Goal: Information Seeking & Learning: Learn about a topic

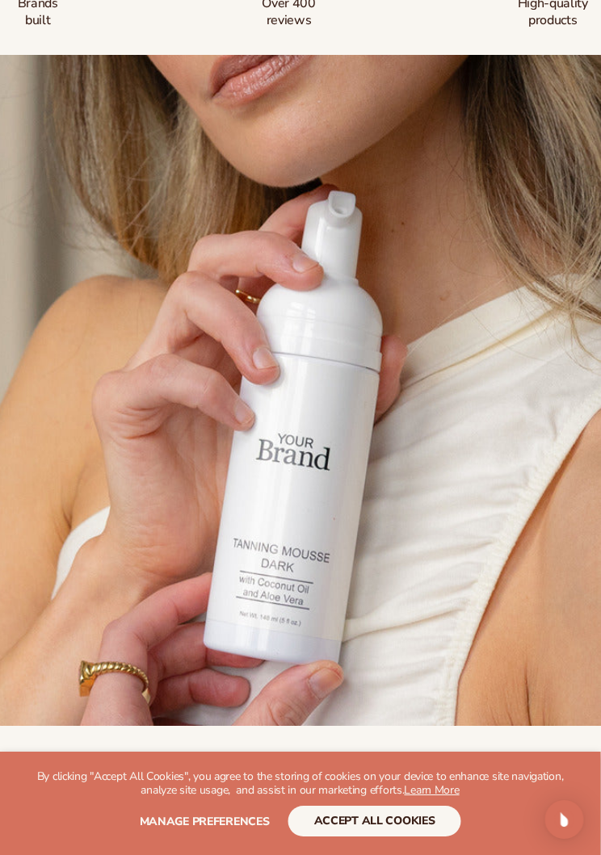
scroll to position [328, 17]
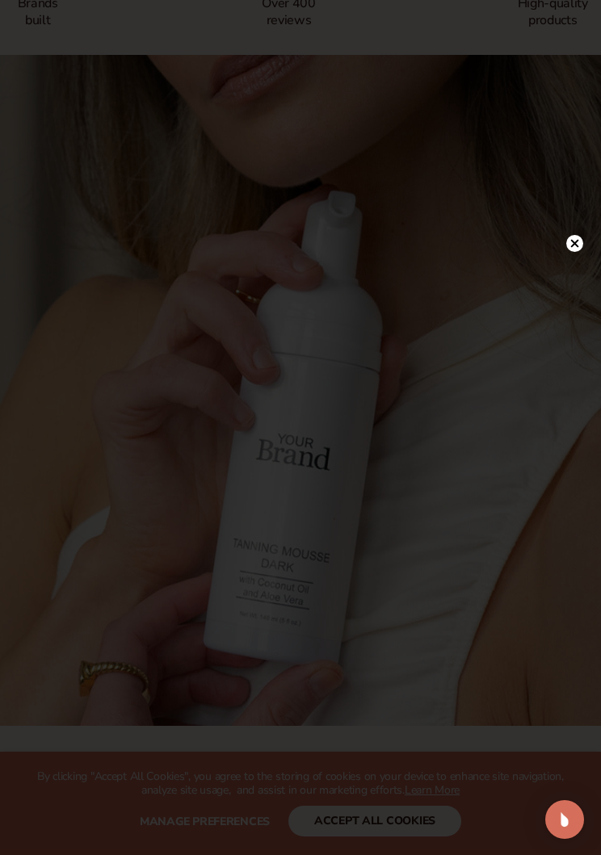
click at [572, 248] on icon at bounding box center [574, 244] width 8 height 8
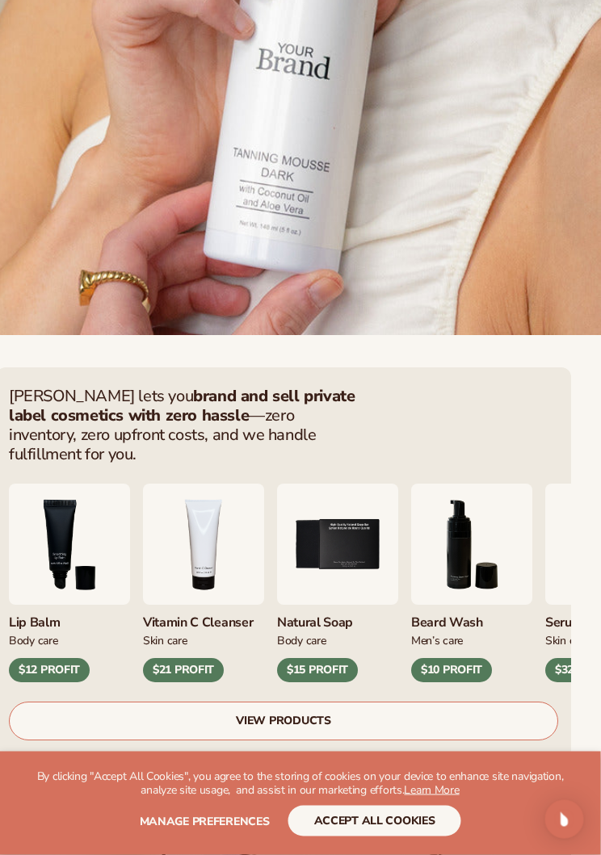
scroll to position [714, 17]
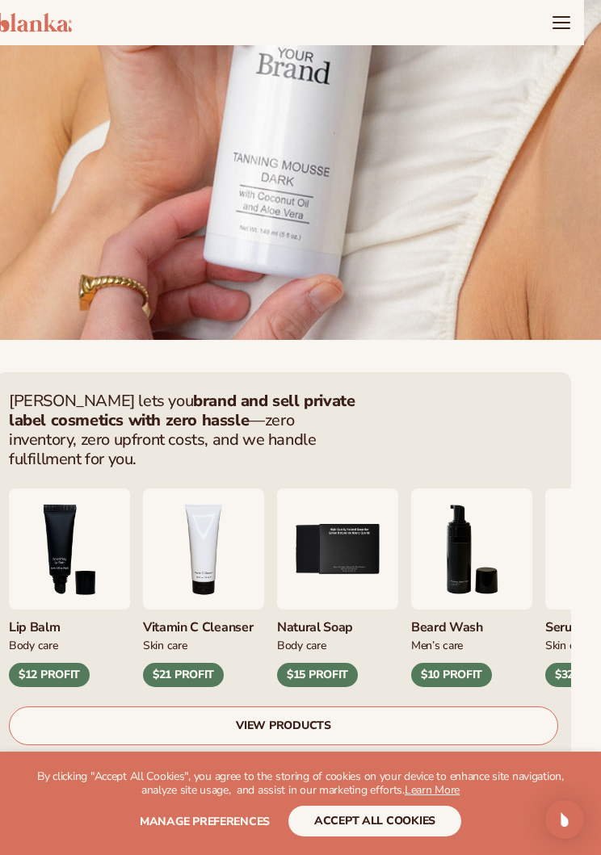
click at [369, 837] on button "accept all cookies" at bounding box center [374, 821] width 173 height 31
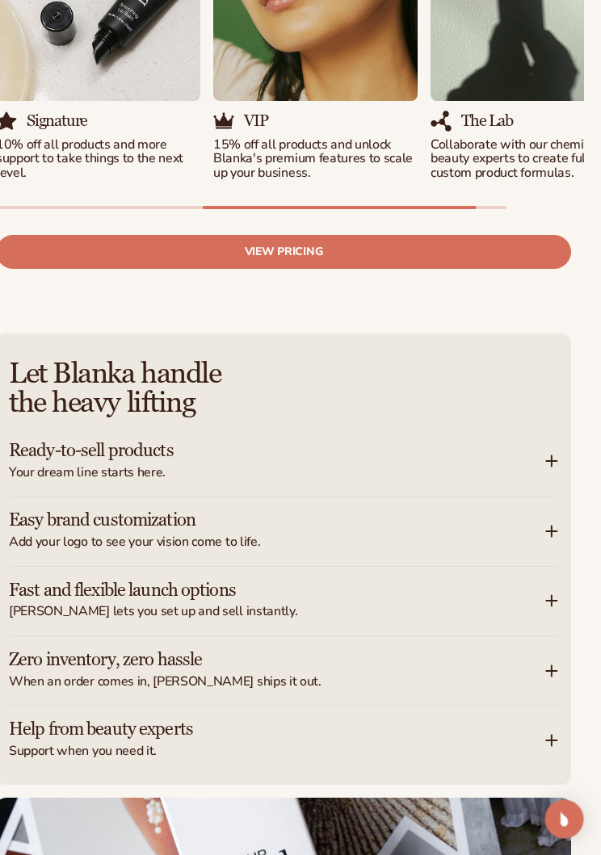
scroll to position [2593, 17]
click at [422, 235] on link "View pricing" at bounding box center [283, 251] width 575 height 33
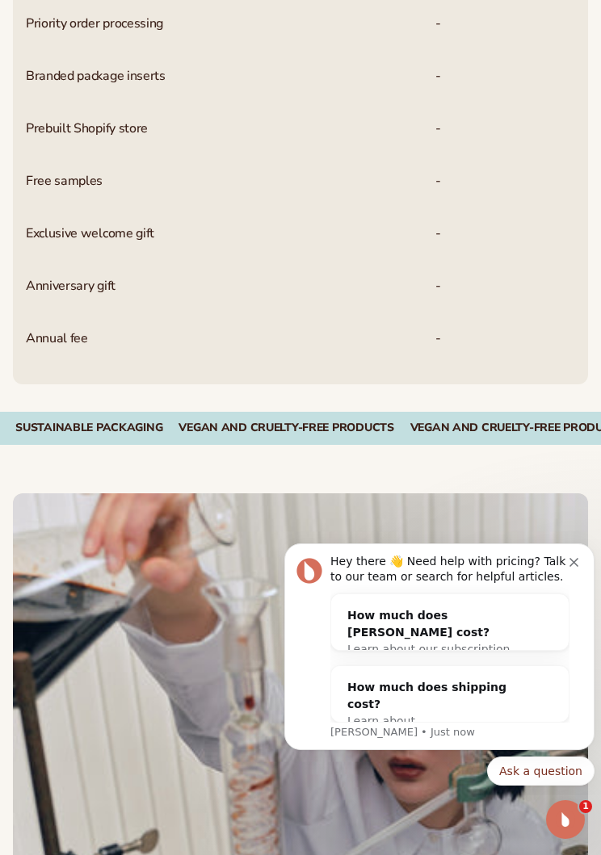
click at [506, 224] on div "-" at bounding box center [437, 234] width 275 height 52
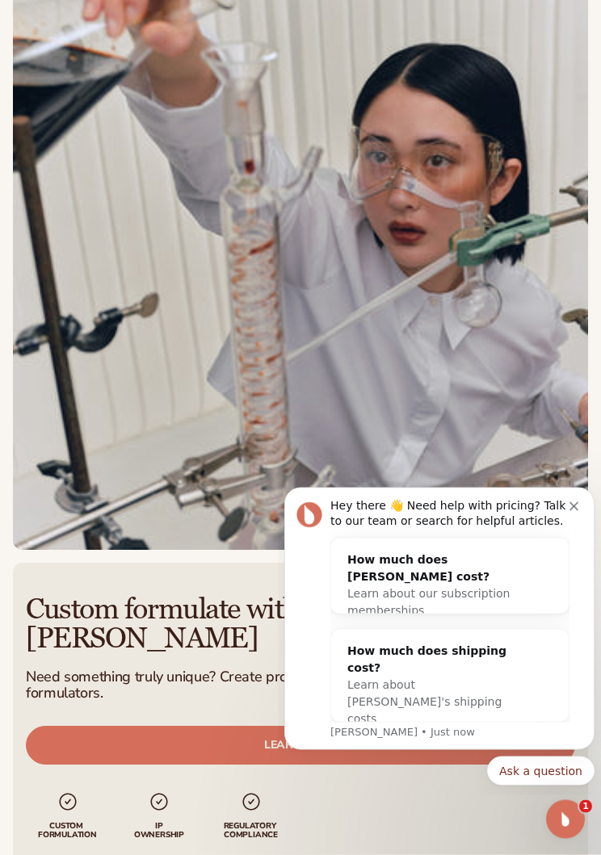
click at [591, 509] on div "Hey there 👋 Need help with pricing? Talk to our team or search for helpful arti…" at bounding box center [439, 618] width 310 height 262
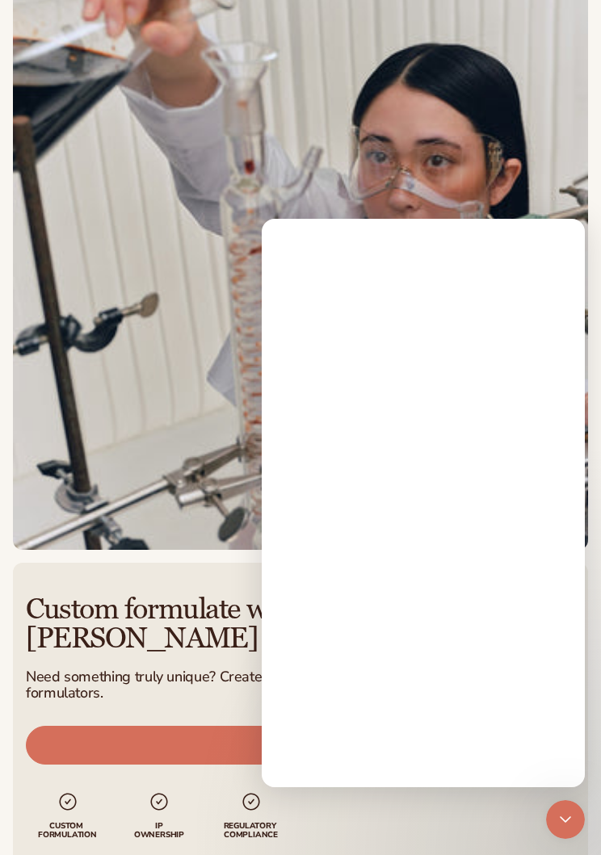
scroll to position [1592, 0]
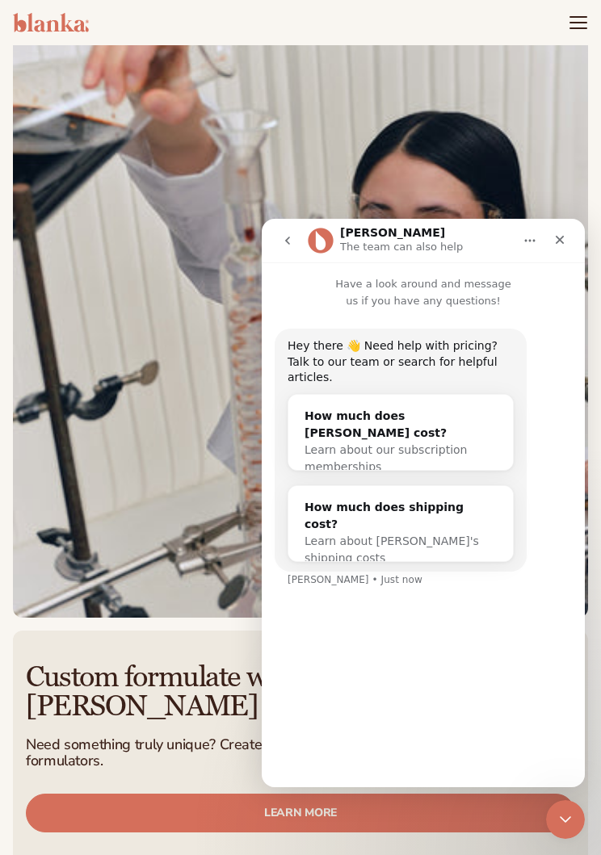
click at [560, 240] on icon "Close" at bounding box center [560, 240] width 9 height 9
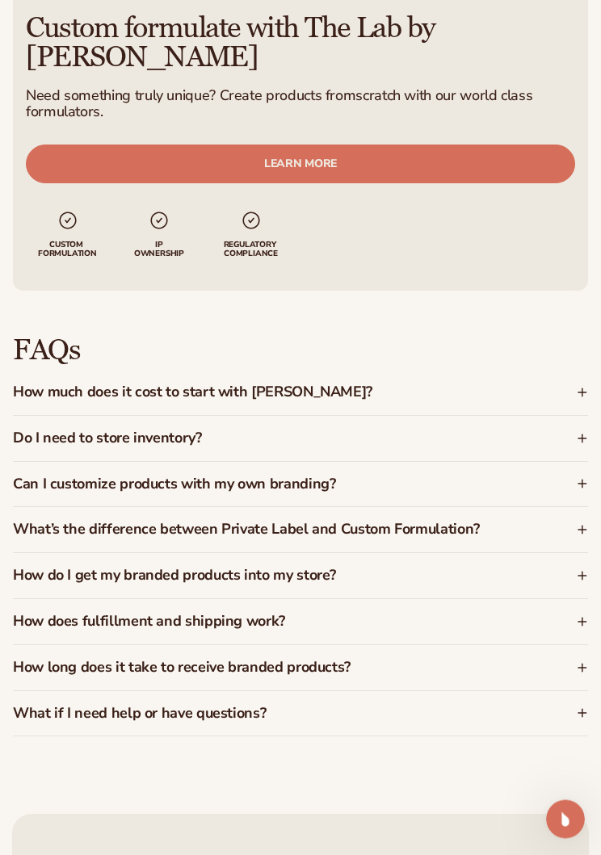
scroll to position [2241, 0]
click at [587, 570] on icon at bounding box center [582, 575] width 11 height 11
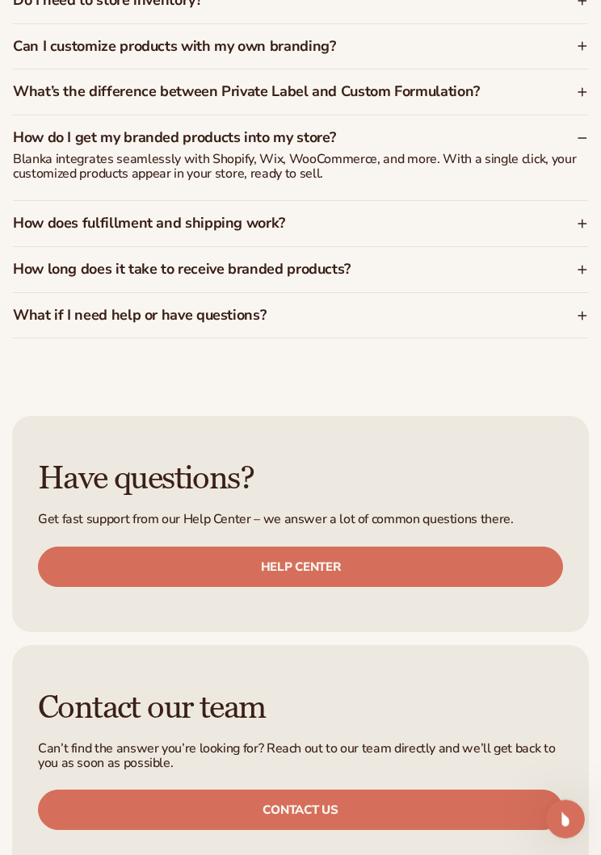
scroll to position [2678, 0]
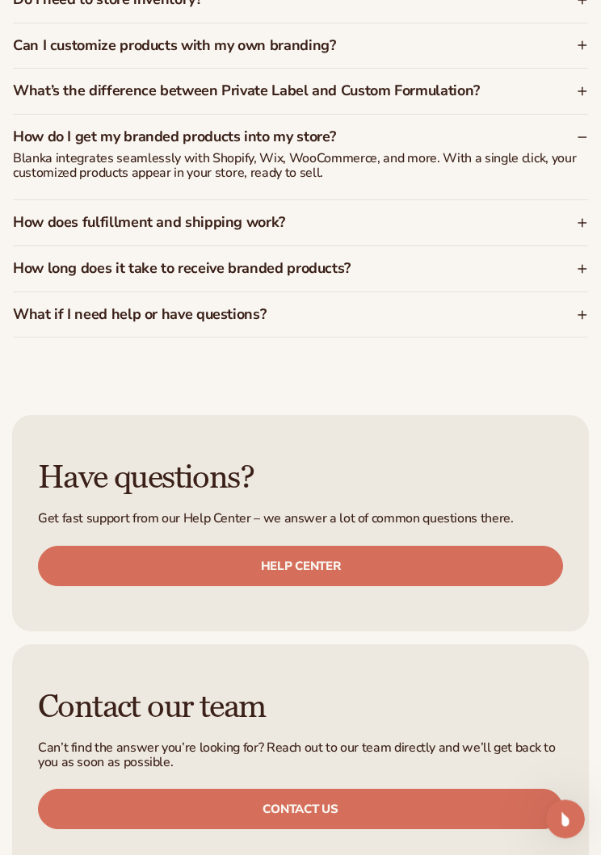
click at [590, 190] on div "FAQs How much does it cost to start with Blanka? Blanka offers a free plan so y…" at bounding box center [300, 118] width 601 height 531
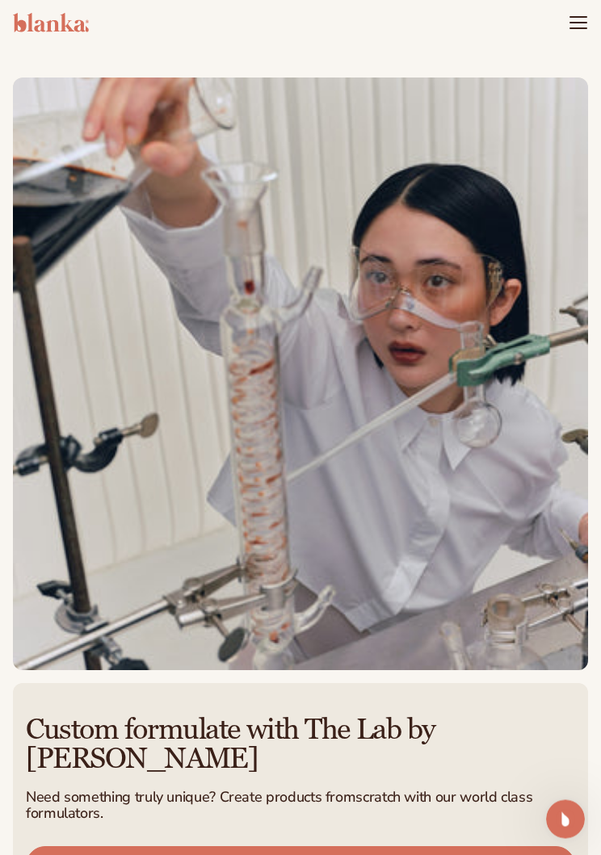
scroll to position [1531, 0]
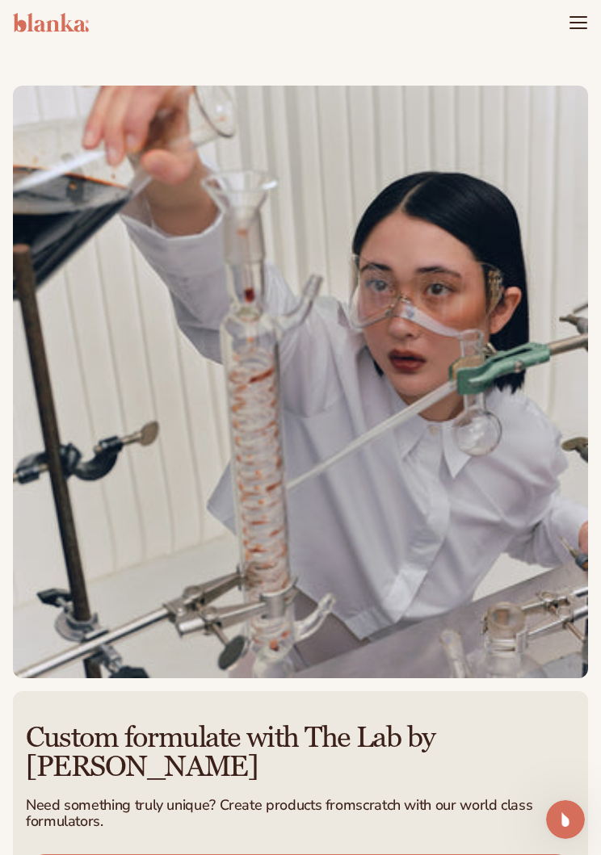
click at [580, 28] on icon "Menu" at bounding box center [578, 28] width 16 height 0
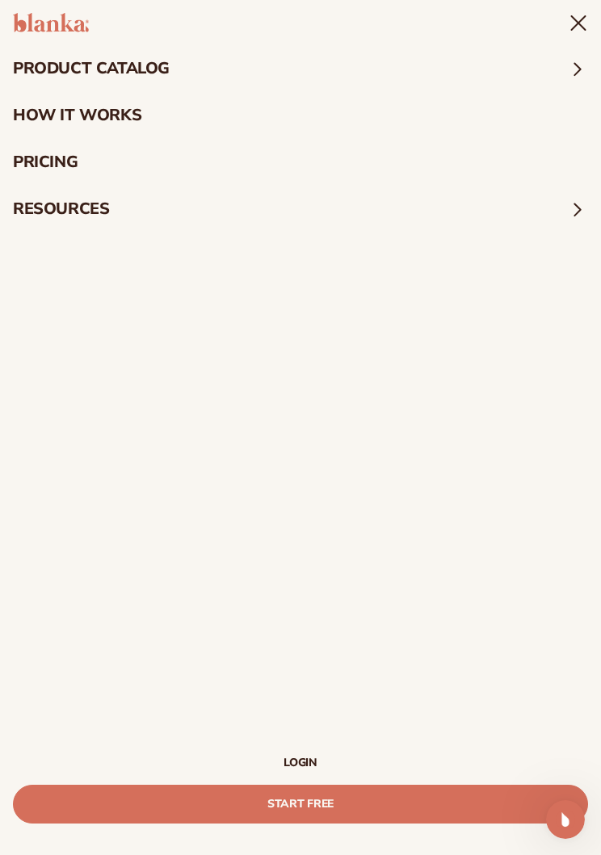
click at [150, 57] on summary "product catalog" at bounding box center [300, 68] width 601 height 47
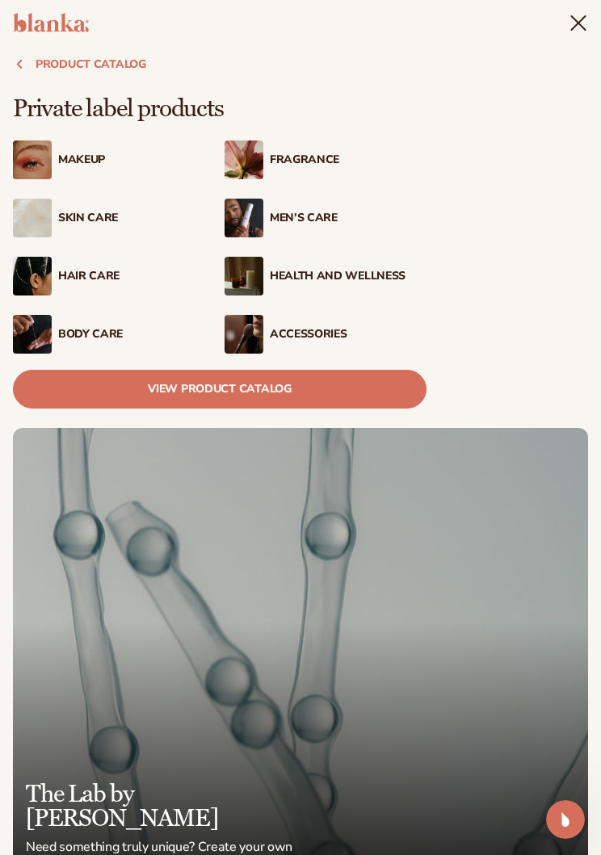
click at [99, 220] on div "Skin Care" at bounding box center [136, 219] width 157 height 14
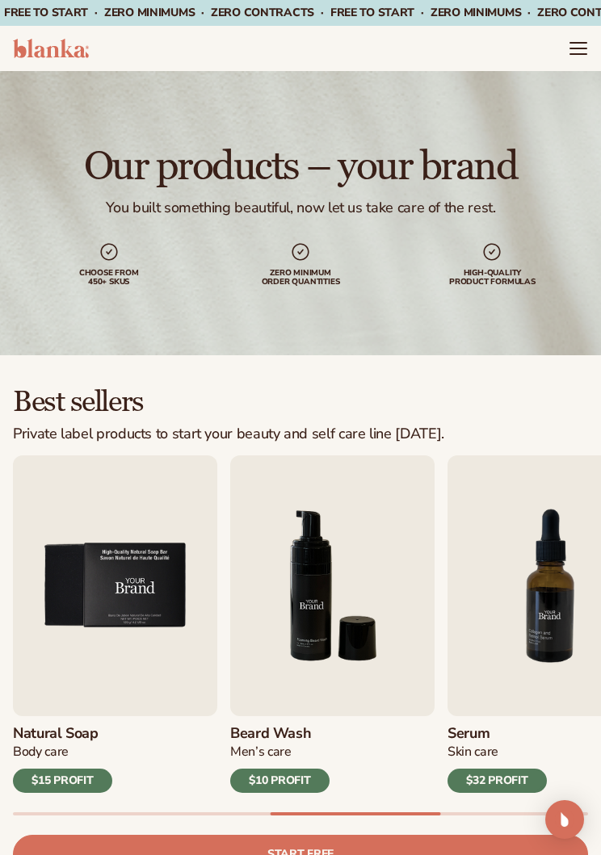
click at [574, 43] on icon "Menu" at bounding box center [578, 43] width 16 height 0
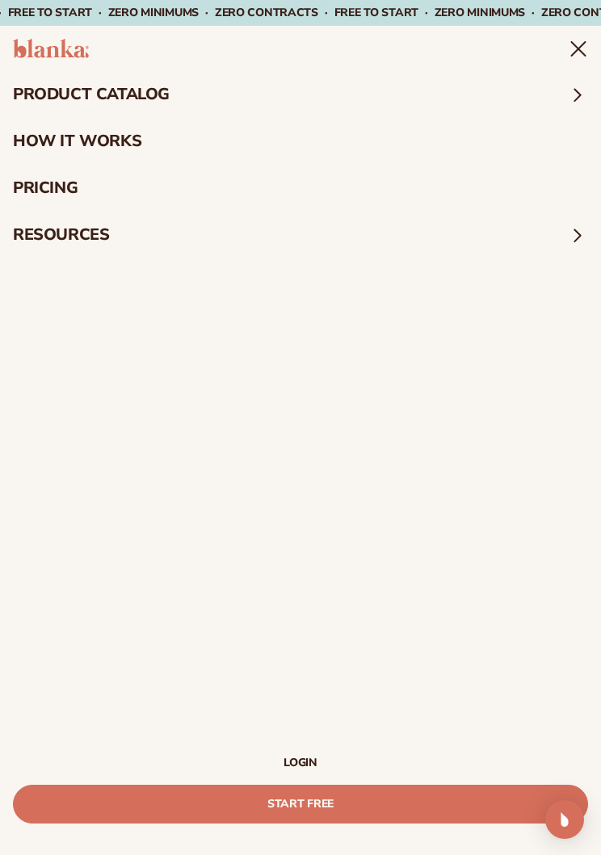
click at [571, 39] on icon "Menu" at bounding box center [577, 48] width 19 height 19
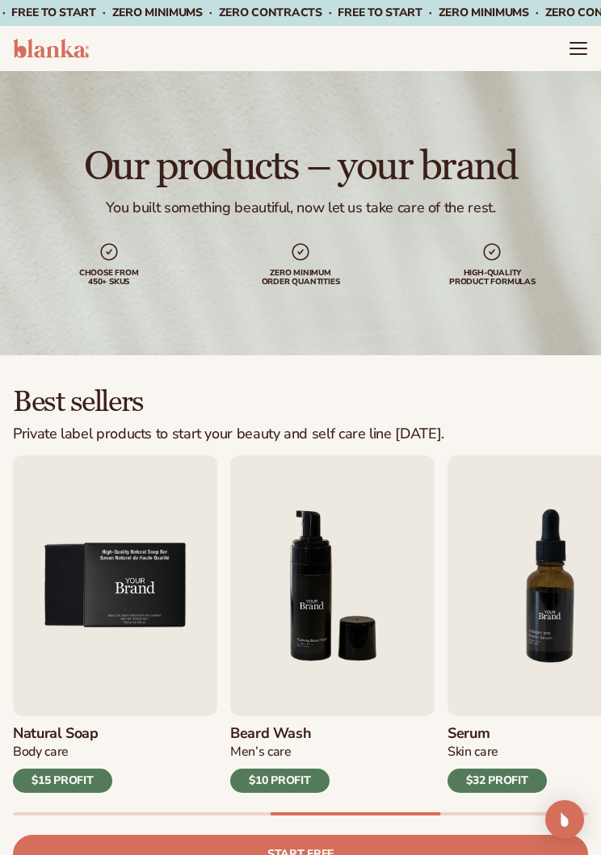
click at [412, 45] on header "Cart product catalog The Lab by [PERSON_NAME]" at bounding box center [300, 48] width 601 height 45
click at [570, 48] on icon "Menu" at bounding box center [578, 48] width 16 height 0
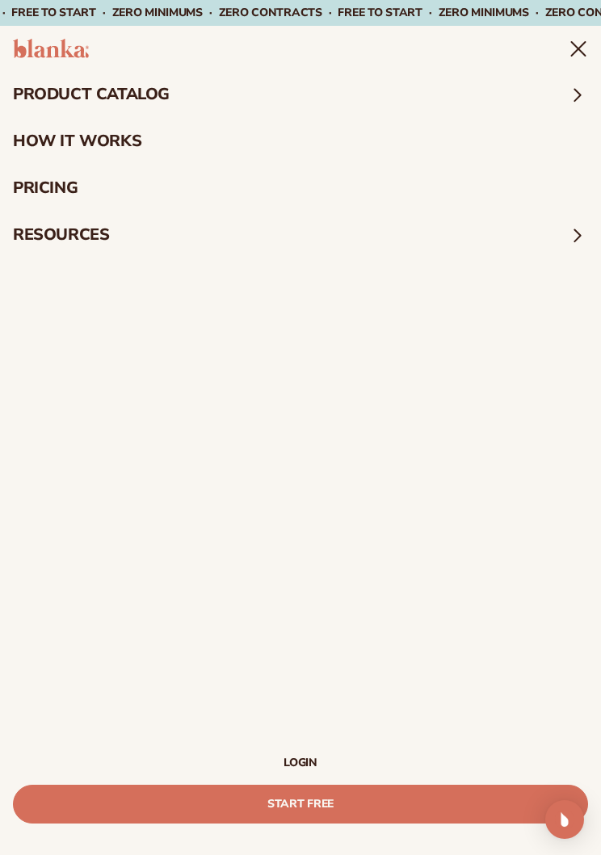
click at [133, 94] on summary "product catalog" at bounding box center [300, 94] width 601 height 47
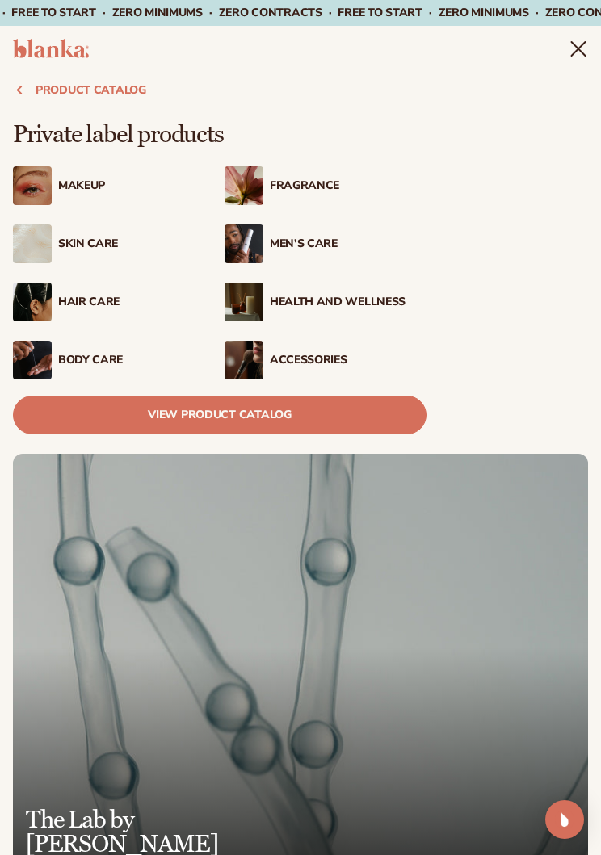
click at [96, 363] on div "Body Care" at bounding box center [136, 361] width 157 height 14
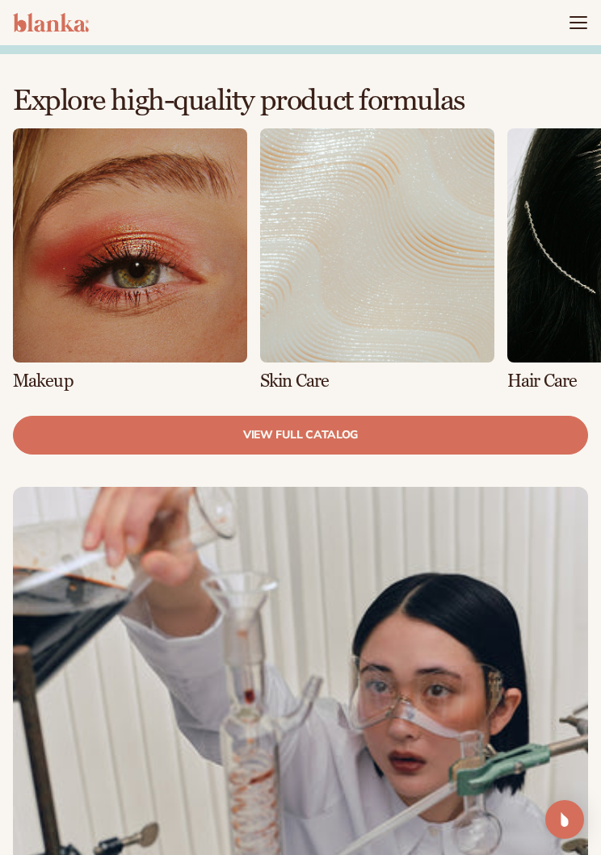
scroll to position [778, 0]
